Goal: Task Accomplishment & Management: Manage account settings

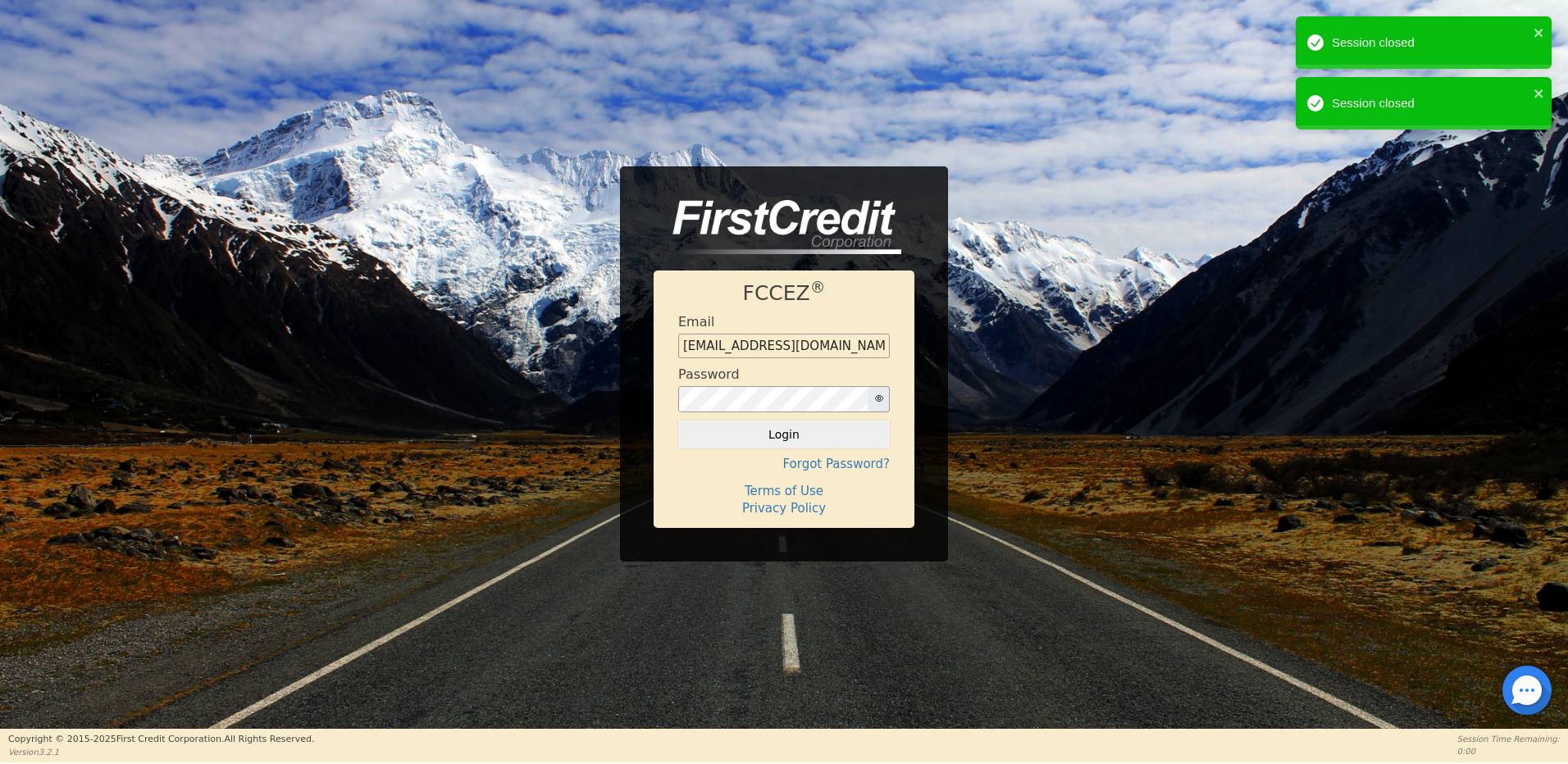
click at [782, 437] on button "Login" at bounding box center [784, 435] width 212 height 28
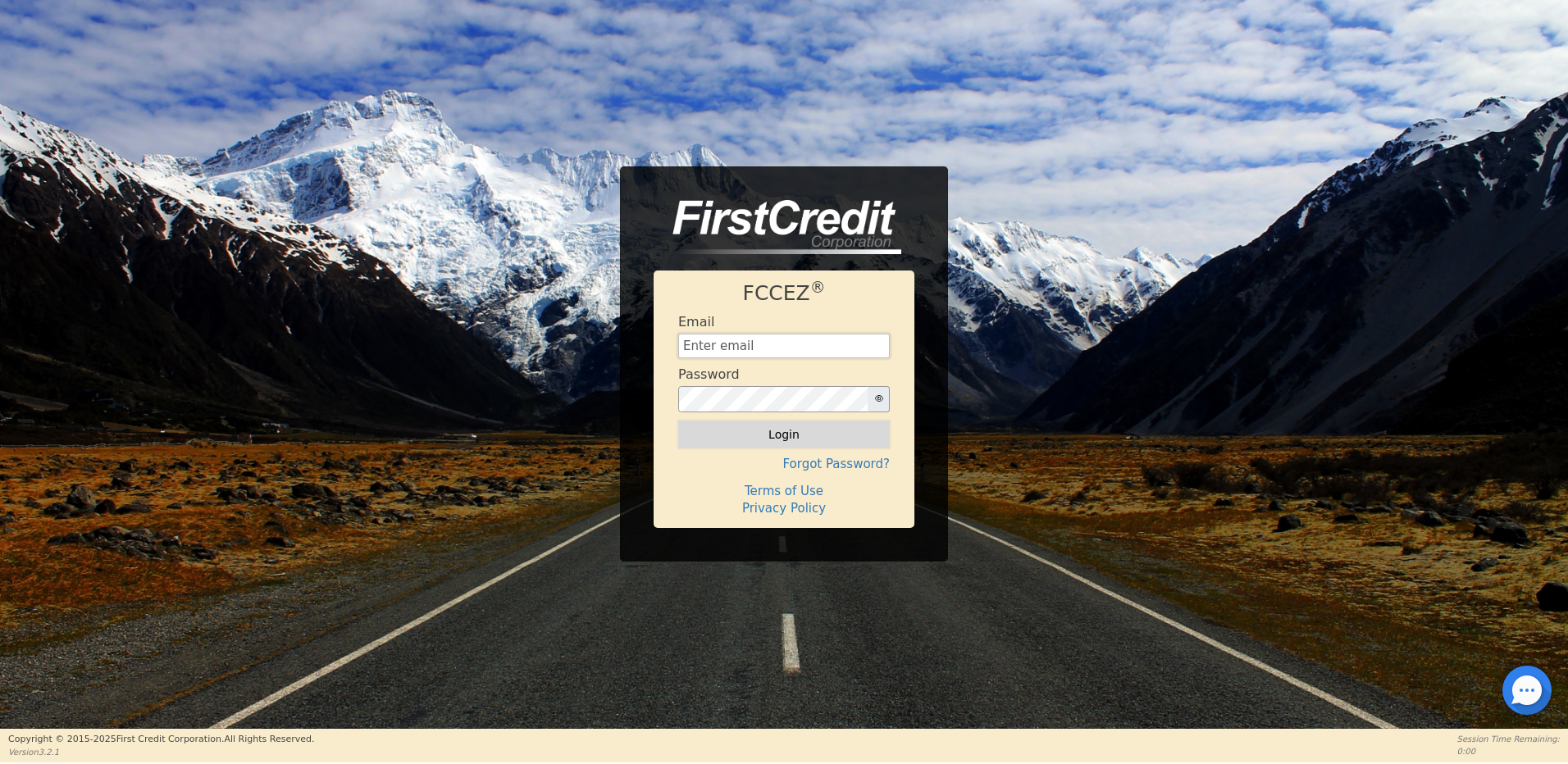
type input "[EMAIL_ADDRESS][DOMAIN_NAME]"
click at [778, 435] on button "Login" at bounding box center [784, 435] width 212 height 28
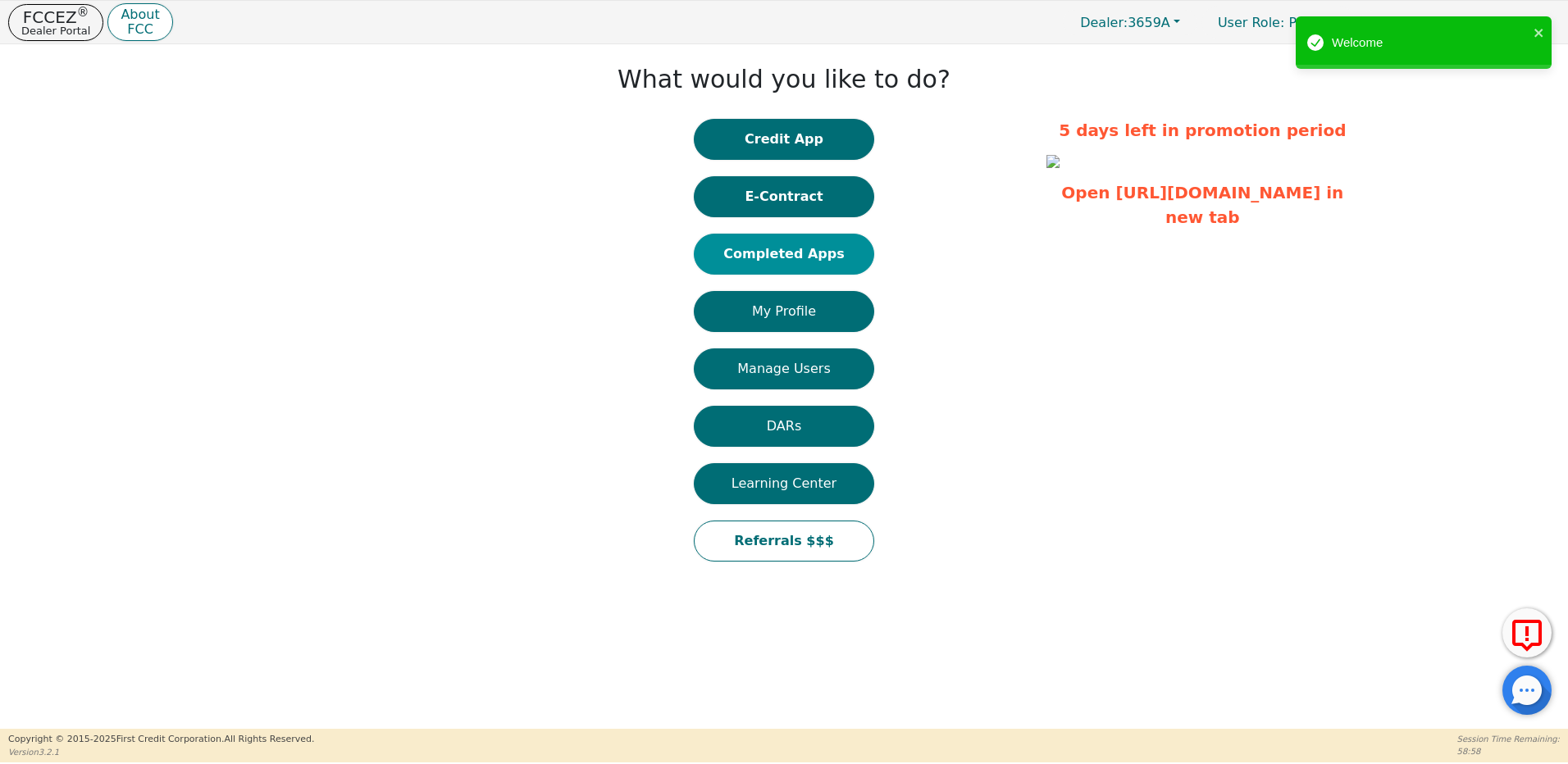
click at [790, 255] on button "Completed Apps" at bounding box center [784, 254] width 181 height 41
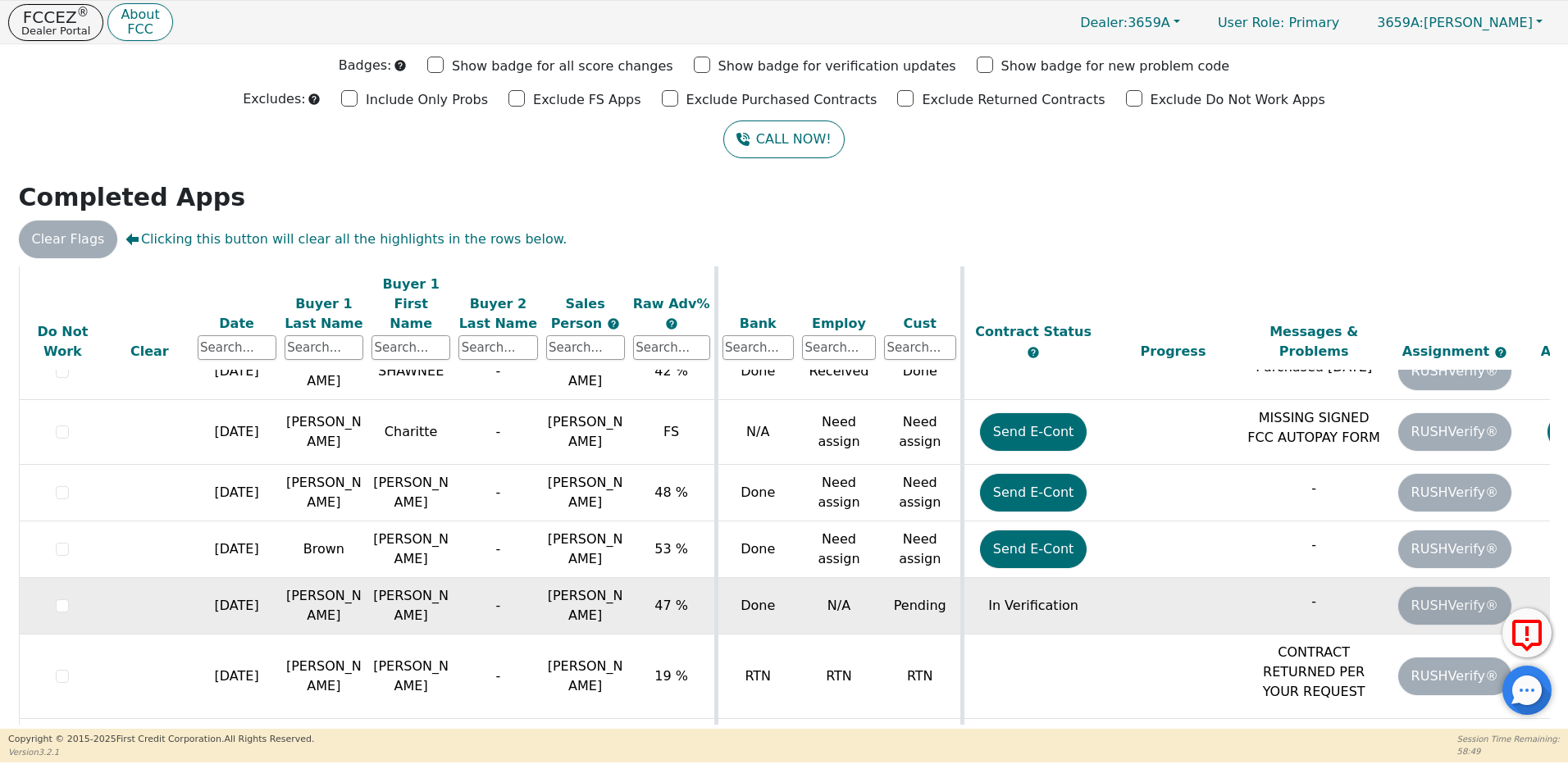
scroll to position [999, 0]
